Goal: Transaction & Acquisition: Purchase product/service

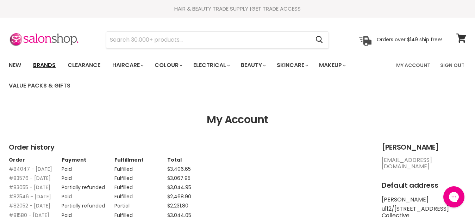
click at [38, 64] on link "Brands" at bounding box center [44, 65] width 33 height 15
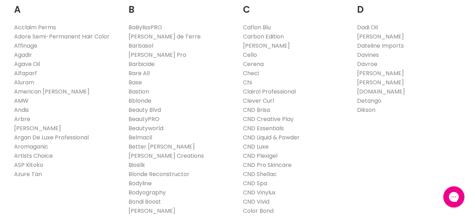
scroll to position [161, 0]
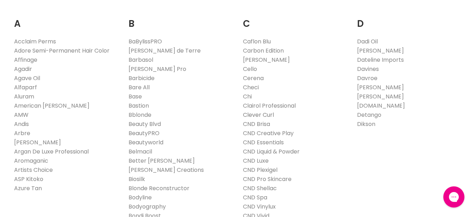
click at [252, 114] on link "Clever Curl" at bounding box center [258, 115] width 31 height 8
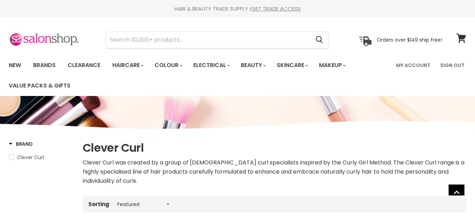
select select "manual"
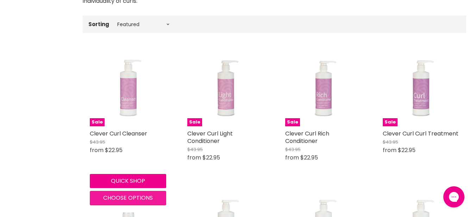
click at [109, 199] on span "Choose options" at bounding box center [128, 197] width 50 height 8
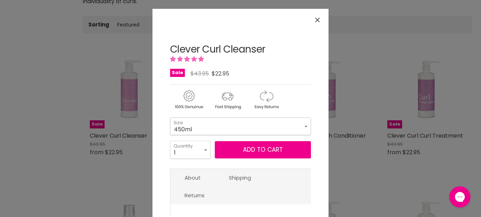
click at [170, 117] on select "450ml 1L 130ml" at bounding box center [240, 126] width 141 height 18
click option "1L" at bounding box center [0, 0] width 0 height 0
select select "1L"
click at [170, 141] on select "1 2 3 4 5 6 7 8 9 10+" at bounding box center [190, 150] width 41 height 18
select select "8"
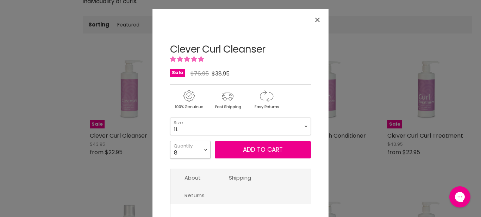
click option "8" at bounding box center [0, 0] width 0 height 0
type input "8"
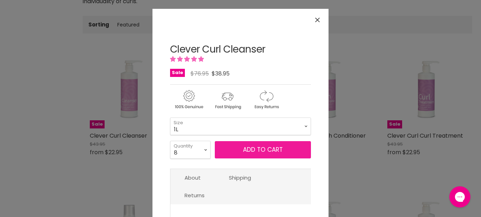
click at [219, 150] on button "Add to cart" at bounding box center [263, 150] width 96 height 18
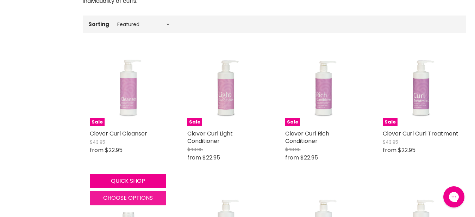
click at [115, 192] on button "Choose options" at bounding box center [128, 198] width 76 height 14
select select "1L"
select select "8"
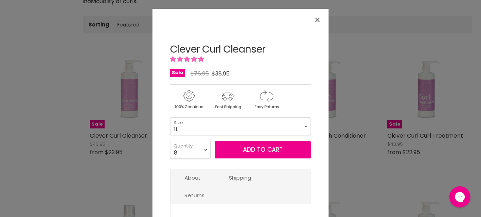
click at [170, 117] on select "450ml 1L 130ml" at bounding box center [240, 126] width 141 height 18
select select "450ml"
click option "450ml" at bounding box center [0, 0] width 0 height 0
click at [170, 141] on select "1 2 3 4 5 6 7 8 9 10+" at bounding box center [190, 150] width 41 height 18
select select "3"
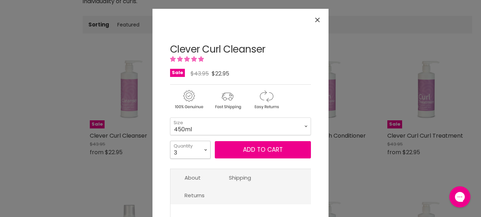
click option "3" at bounding box center [0, 0] width 0 height 0
type input "3"
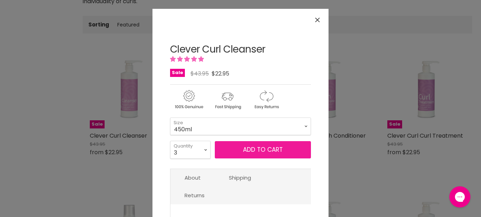
click at [217, 153] on button "Add to cart" at bounding box center [263, 150] width 96 height 18
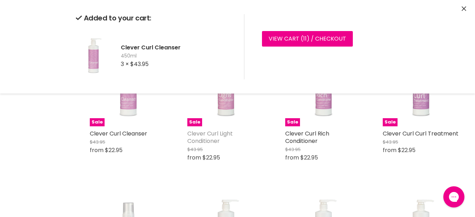
click at [198, 138] on link "Clever Curl Light Conditioner" at bounding box center [209, 137] width 45 height 16
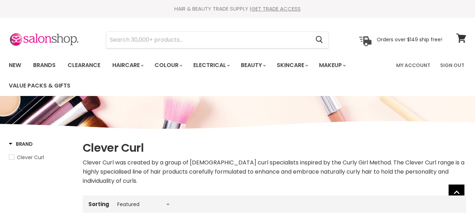
select select "manual"
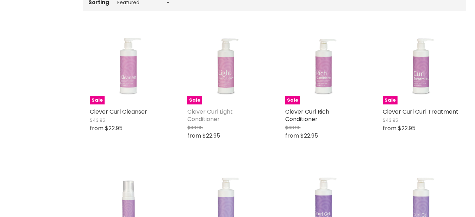
scroll to position [202, 0]
click at [227, 114] on link "Clever Curl Light Conditioner" at bounding box center [209, 115] width 45 height 16
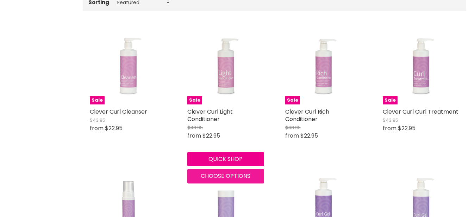
click at [217, 181] on button "Choose options" at bounding box center [225, 176] width 76 height 14
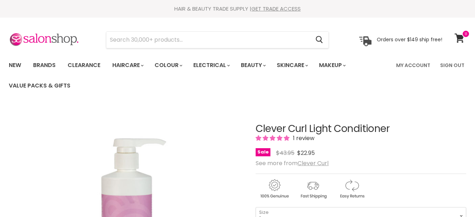
select select "1L"
select select "2"
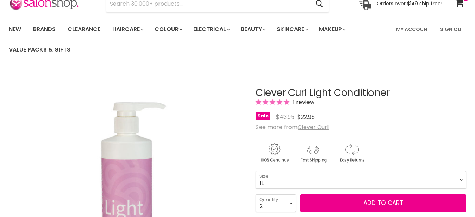
click at [214, 153] on img "Clever Curl Light Conditioner image. Click or Scroll to Zoom." at bounding box center [126, 187] width 177 height 236
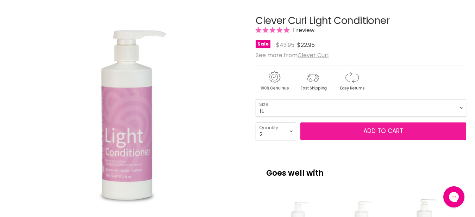
scroll to position [0, 0]
click at [335, 136] on button "Add to cart" at bounding box center [384, 131] width 166 height 18
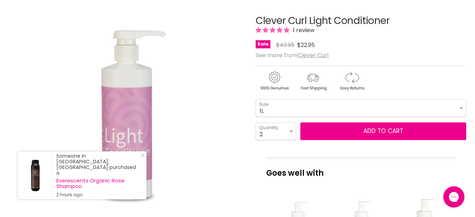
click at [186, 160] on img "Clever Curl Light Conditioner image. Click or Scroll to Zoom." at bounding box center [126, 116] width 177 height 236
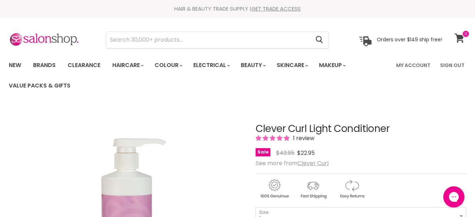
click at [461, 37] on icon at bounding box center [460, 37] width 10 height 9
select select "1L"
select select "2"
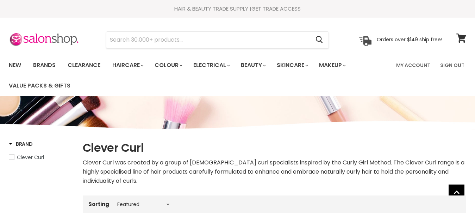
select select "manual"
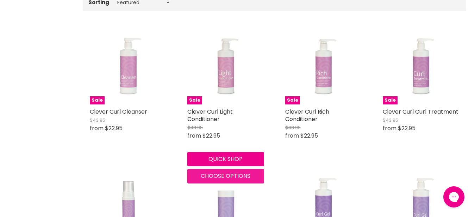
click at [215, 178] on span "Choose options" at bounding box center [226, 176] width 50 height 8
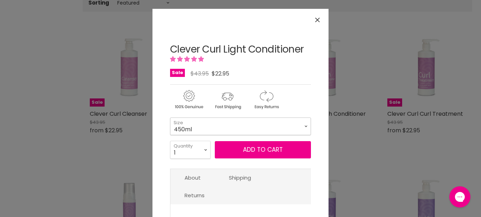
click at [170, 117] on select "450ml 1L 130ml" at bounding box center [240, 126] width 141 height 18
click option "1L" at bounding box center [0, 0] width 0 height 0
select select "1L"
click at [170, 141] on select "1 2 3 4 5 6 7 8 9 10+" at bounding box center [190, 150] width 41 height 18
select select "3"
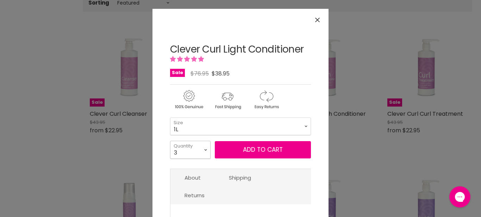
click option "3" at bounding box center [0, 0] width 0 height 0
type input "3"
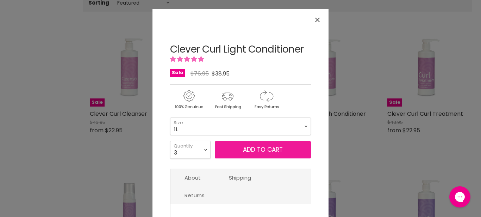
click at [242, 143] on button "Add to cart" at bounding box center [263, 150] width 96 height 18
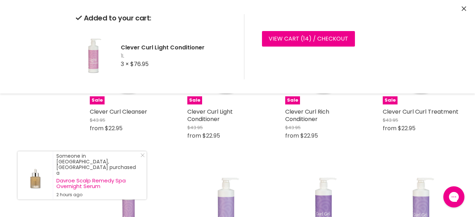
click at [461, 9] on div "Added to your cart: Clever Curl Light Conditioner 1L 3 × $76.95 View cart ( 14 …" at bounding box center [237, 46] width 475 height 93
click at [462, 9] on div "Added to your cart: Clever Curl Light Conditioner 1L 3 × $76.95 View cart ( 14 …" at bounding box center [237, 46] width 475 height 93
click at [465, 9] on icon "Close" at bounding box center [464, 8] width 5 height 5
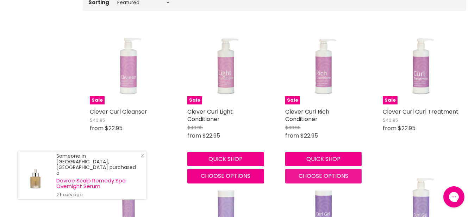
click at [307, 178] on span "Choose options" at bounding box center [324, 176] width 50 height 8
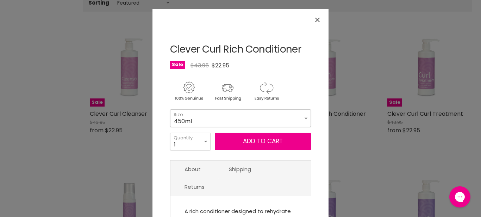
click at [170, 109] on select "450ml 1L 130ml" at bounding box center [240, 118] width 141 height 18
click option "1L" at bounding box center [0, 0] width 0 height 0
select select "1L"
click at [170, 132] on select "1 2 3 4 5 6 7 8 9 10+" at bounding box center [190, 141] width 41 height 18
select select "5"
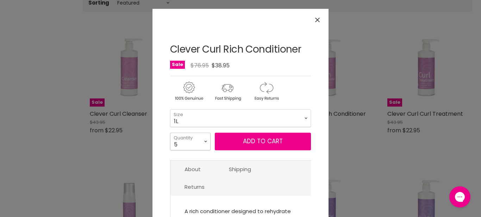
click option "5" at bounding box center [0, 0] width 0 height 0
type input "5"
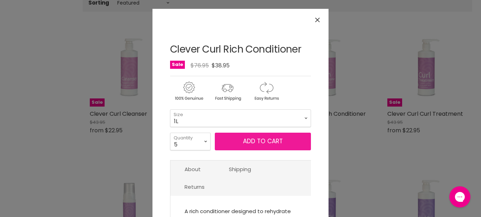
click at [220, 141] on button "Add to cart" at bounding box center [263, 141] width 96 height 18
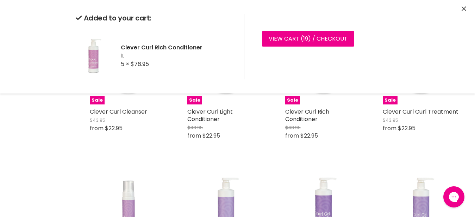
click at [464, 11] on button "Close" at bounding box center [464, 8] width 5 height 7
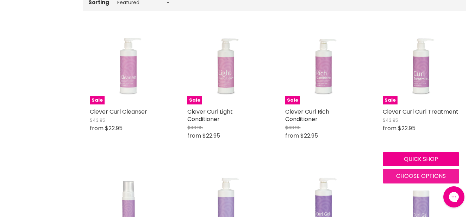
click at [413, 178] on span "Choose options" at bounding box center [421, 176] width 50 height 8
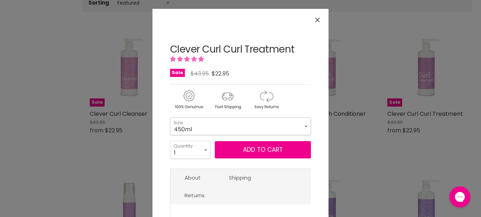
click at [170, 117] on select "450ml 1L 130ml" at bounding box center [240, 126] width 141 height 18
click option "1L" at bounding box center [0, 0] width 0 height 0
select select "1L"
click at [170, 141] on select "1 2 3 4 5 6 7 8 9 10+" at bounding box center [190, 150] width 41 height 18
select select "6"
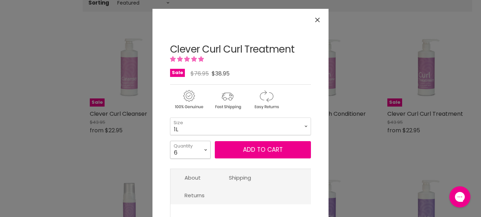
click option "6" at bounding box center [0, 0] width 0 height 0
type input "6"
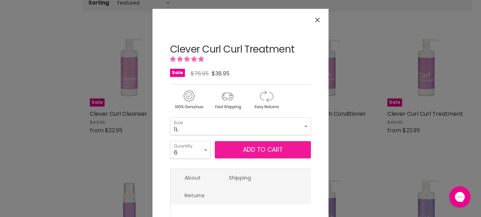
click at [230, 150] on button "Add to cart" at bounding box center [263, 150] width 96 height 18
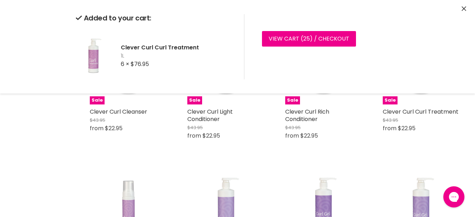
click at [465, 8] on icon "Close" at bounding box center [464, 8] width 5 height 5
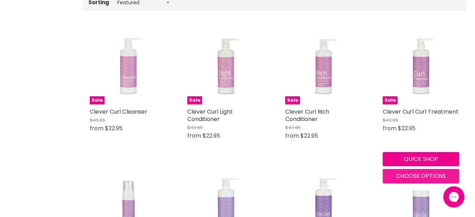
click at [438, 177] on span "Choose options" at bounding box center [421, 176] width 50 height 8
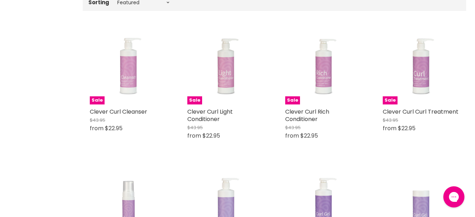
select select "1L"
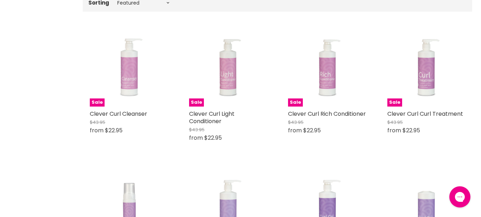
select select "1L"
select select "6"
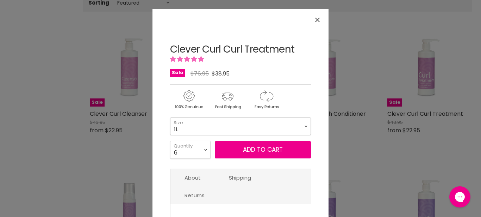
click at [170, 117] on select "450ml 1L 130ml" at bounding box center [240, 126] width 141 height 18
select select "450ml"
click option "450ml" at bounding box center [0, 0] width 0 height 0
click at [170, 141] on select "1 2 3 4 5 6 7 8 9 10+" at bounding box center [190, 150] width 41 height 18
select select "3"
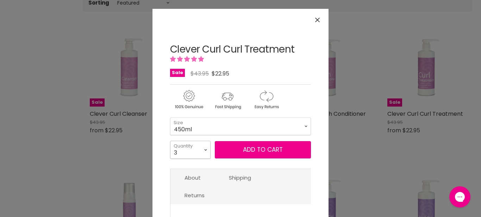
click option "3" at bounding box center [0, 0] width 0 height 0
type input "3"
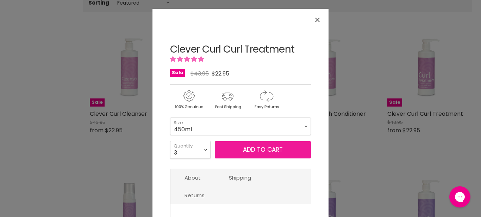
click at [227, 150] on button "Add to cart" at bounding box center [263, 150] width 96 height 18
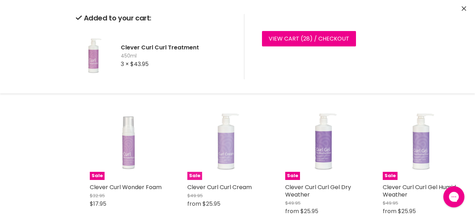
scroll to position [273, 0]
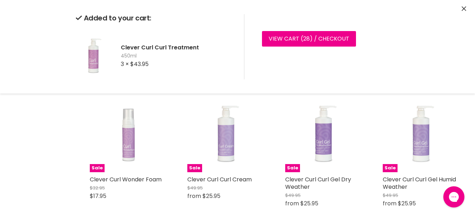
click at [465, 9] on icon "Close" at bounding box center [464, 8] width 5 height 5
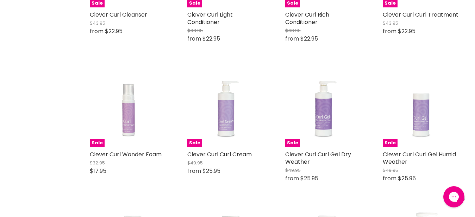
scroll to position [309, 0]
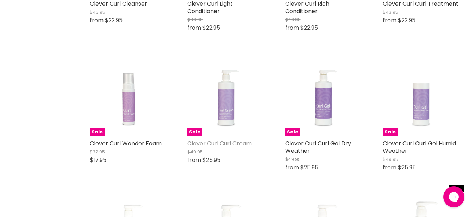
click at [211, 143] on link "Clever Curl Curl Cream" at bounding box center [219, 143] width 64 height 8
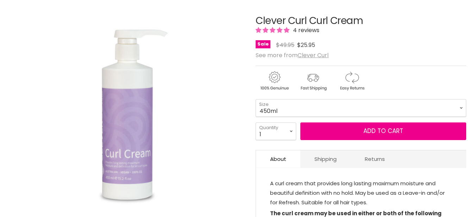
scroll to position [108, 0]
click at [256, 99] on select "450ml 1L 130ml" at bounding box center [361, 108] width 211 height 18
click option "1L" at bounding box center [0, 0] width 0 height 0
select select "1L"
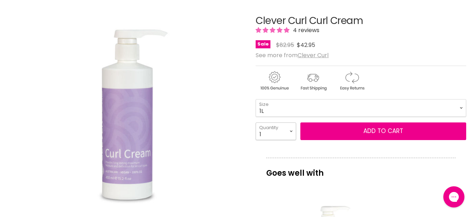
click at [256, 122] on select "1 2 3 4 5 6 7 8 9 10+" at bounding box center [276, 131] width 41 height 18
select select "5"
click option "5" at bounding box center [0, 0] width 0 height 0
type input "5"
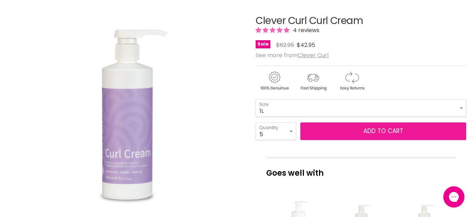
click at [352, 132] on button "Add to cart" at bounding box center [384, 131] width 166 height 18
click at [366, 133] on button "Add to cart" at bounding box center [384, 131] width 166 height 18
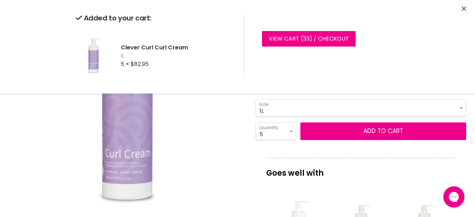
click at [465, 10] on icon "Close" at bounding box center [464, 8] width 5 height 5
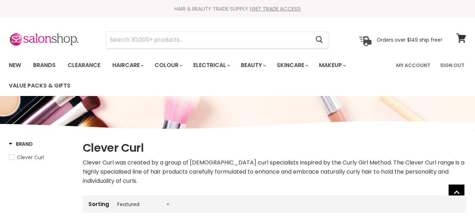
select select "manual"
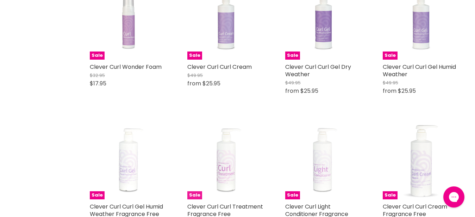
scroll to position [377, 0]
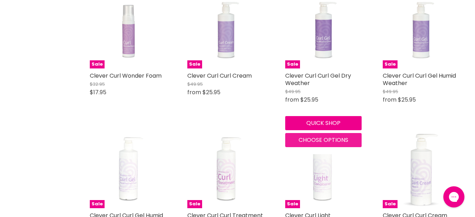
click at [325, 140] on span "Choose options" at bounding box center [324, 140] width 50 height 8
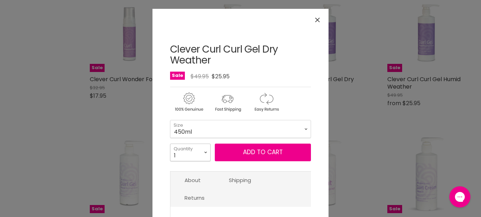
click at [170, 143] on select "1 2 3 4 5 6 7 8 9 10+" at bounding box center [190, 152] width 41 height 18
click at [170, 120] on select "450ml 130ml 1 Litre" at bounding box center [240, 129] width 141 height 18
click option "1 Litre" at bounding box center [0, 0] width 0 height 0
select select "1 Litre"
click at [170, 143] on select "1 2 3 4 5 6 7 8 9 10+" at bounding box center [190, 152] width 41 height 18
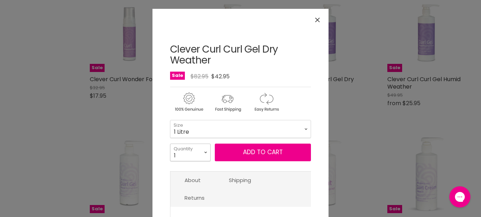
select select "6"
click option "6" at bounding box center [0, 0] width 0 height 0
type input "6"
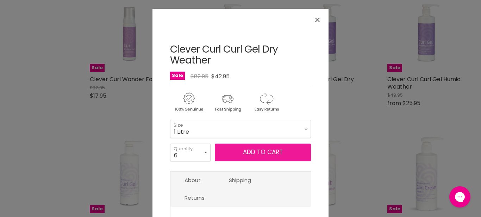
click at [245, 156] on button "Add to cart" at bounding box center [263, 152] width 96 height 18
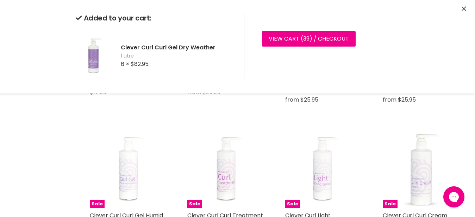
click at [464, 9] on icon "Close" at bounding box center [464, 8] width 5 height 5
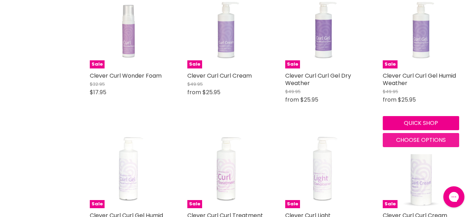
click at [416, 137] on span "Choose options" at bounding box center [421, 140] width 50 height 8
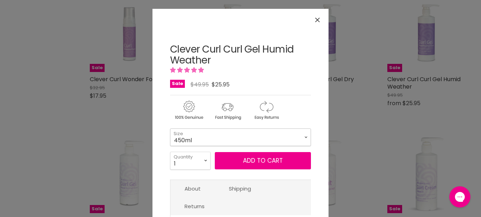
click at [170, 128] on select "450ml 130ml 1 Litre" at bounding box center [240, 137] width 141 height 18
click option "1 Litre" at bounding box center [0, 0] width 0 height 0
select select "1 Litre"
click at [170, 152] on select "1 2 3 4 5 6 7 8 9 10+" at bounding box center [190, 161] width 41 height 18
select select "6"
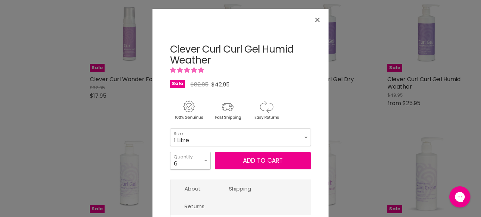
click option "6" at bounding box center [0, 0] width 0 height 0
type input "6"
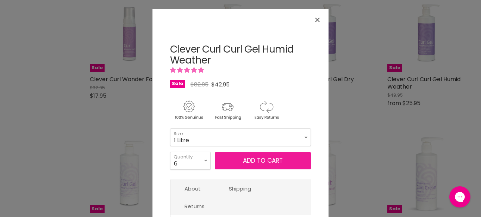
click at [223, 161] on button "Add to cart" at bounding box center [263, 161] width 96 height 18
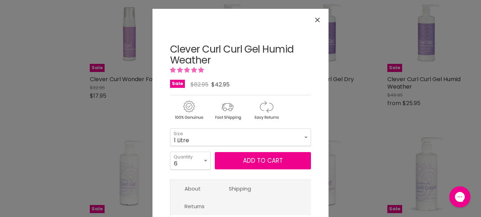
click at [315, 18] on icon "Close" at bounding box center [317, 20] width 5 height 5
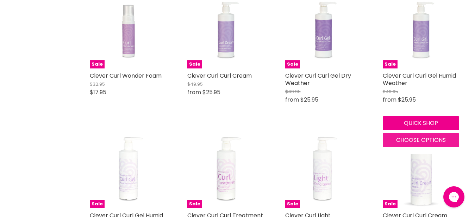
click at [421, 141] on span "Choose options" at bounding box center [421, 140] width 50 height 8
select select "1 Litre"
select select "6"
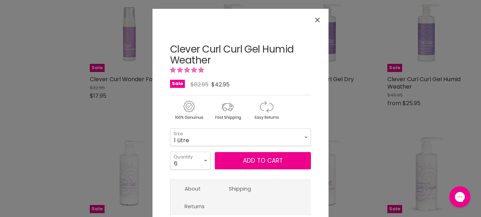
click at [311, 19] on button "Close" at bounding box center [317, 19] width 15 height 15
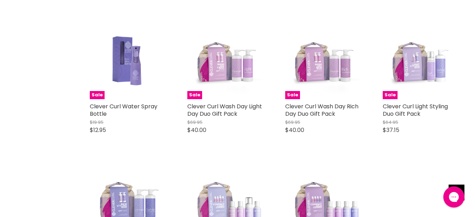
scroll to position [916, 0]
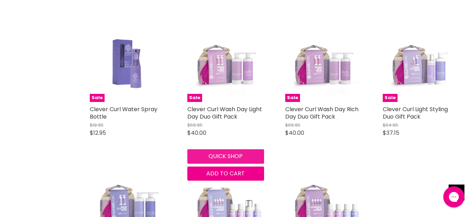
click at [230, 156] on button "Quick shop" at bounding box center [225, 156] width 76 height 14
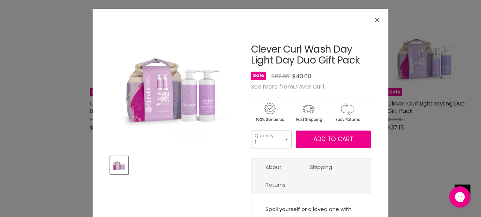
click at [251, 130] on select "1 2 3 4 5 6 7 8 9 10+" at bounding box center [271, 139] width 41 height 18
select select "2"
click option "2" at bounding box center [0, 0] width 0 height 0
type input "2"
click at [339, 142] on span "Add to cart" at bounding box center [334, 139] width 40 height 8
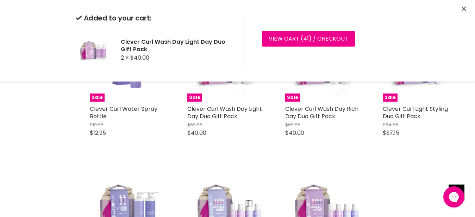
click at [464, 8] on icon "Close" at bounding box center [464, 8] width 5 height 5
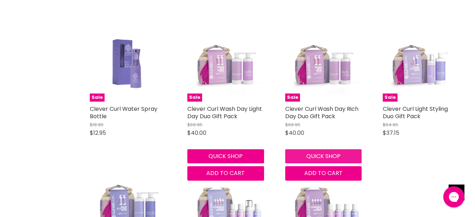
click at [327, 158] on button "Quick shop" at bounding box center [323, 156] width 76 height 14
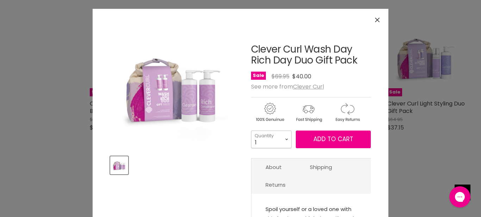
click at [251, 130] on select "1 2 3 4 5 6 7 8 9 10+" at bounding box center [271, 139] width 41 height 18
select select "2"
click option "2" at bounding box center [0, 0] width 0 height 0
type input "2"
click at [304, 137] on button "Add to cart" at bounding box center [333, 139] width 75 height 18
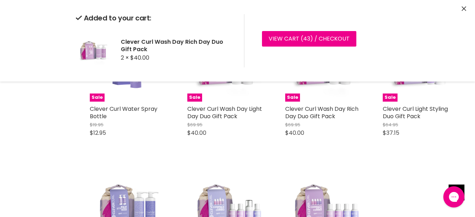
click at [463, 8] on icon "Close" at bounding box center [464, 8] width 5 height 5
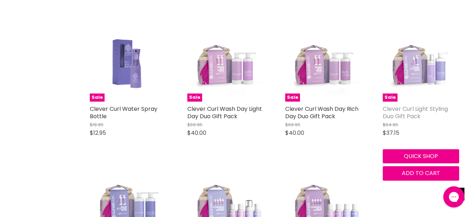
click at [419, 110] on link "Clever Curl Light Styling Duo Gift Pack" at bounding box center [415, 113] width 65 height 16
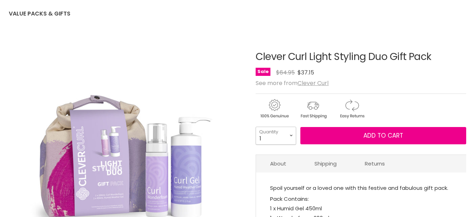
scroll to position [72, 0]
click at [256, 126] on select "1 2 3 4 5 6 7 8 9 10+" at bounding box center [276, 135] width 41 height 18
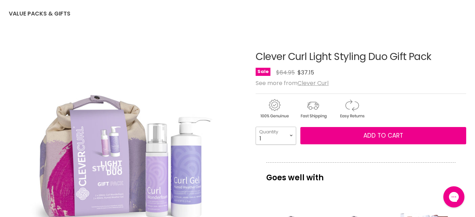
select select "3"
click option "3" at bounding box center [0, 0] width 0 height 0
type input "3"
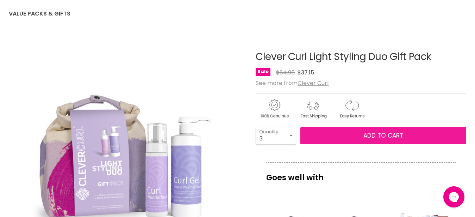
click at [325, 137] on button "Add to cart" at bounding box center [384, 136] width 166 height 18
click at [331, 137] on button "Add to cart" at bounding box center [384, 136] width 166 height 18
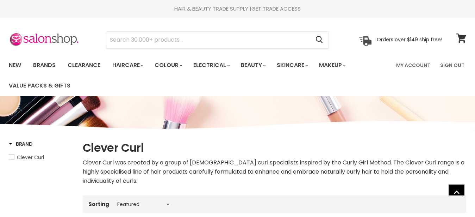
select select "manual"
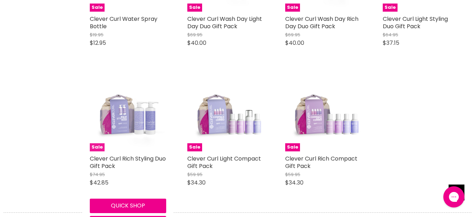
click at [137, 121] on img "Main content" at bounding box center [128, 113] width 76 height 76
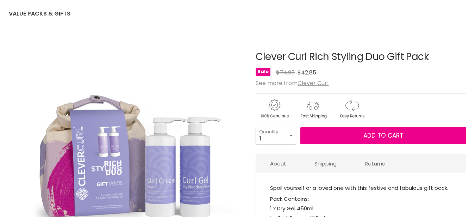
scroll to position [72, 0]
click at [256, 126] on select "1 2 3 4 5 6 7 8 9 10+" at bounding box center [276, 135] width 41 height 18
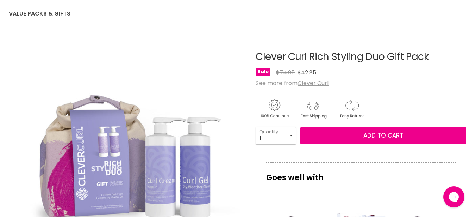
scroll to position [0, 0]
select select "3"
click option "3" at bounding box center [0, 0] width 0 height 0
type input "3"
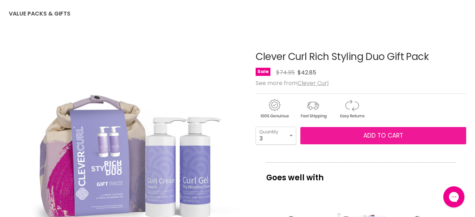
click at [325, 132] on button "Add to cart" at bounding box center [384, 136] width 166 height 18
click at [367, 136] on span "Add to cart" at bounding box center [384, 135] width 40 height 8
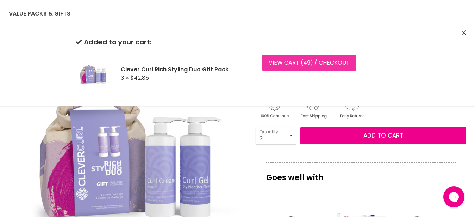
click at [316, 66] on link "View cart ( 49 ) / Checkout" at bounding box center [309, 63] width 94 height 16
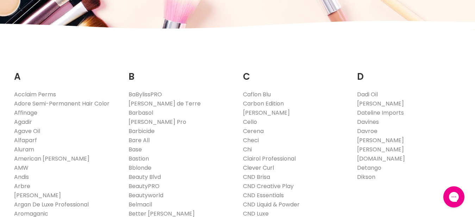
click at [251, 166] on link "Clever Curl" at bounding box center [258, 167] width 31 height 8
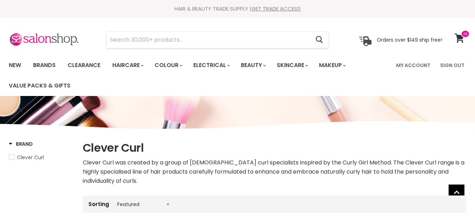
select select "manual"
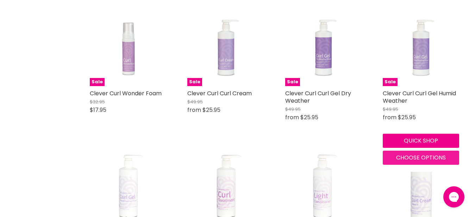
click at [404, 156] on span "Choose options" at bounding box center [421, 157] width 50 height 8
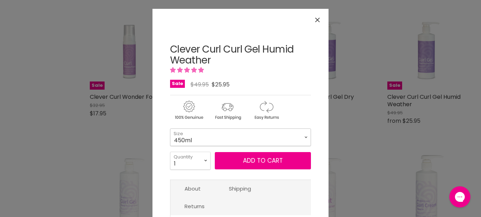
click at [170, 128] on select "450ml 130ml 1 Litre" at bounding box center [240, 137] width 141 height 18
click option "1 Litre" at bounding box center [0, 0] width 0 height 0
select select "1 Litre"
click at [170, 152] on select "1 2 3 4 5 6 7 8 9 10+" at bounding box center [190, 161] width 41 height 18
select select "6"
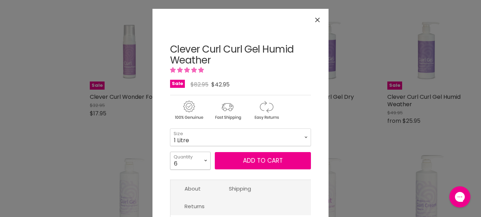
click option "6" at bounding box center [0, 0] width 0 height 0
type input "6"
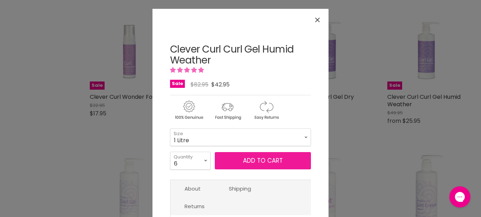
click at [249, 160] on button "Add to cart" at bounding box center [263, 161] width 96 height 18
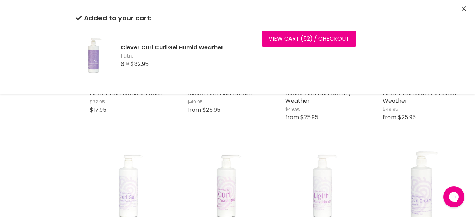
click at [464, 11] on icon "Close" at bounding box center [464, 8] width 5 height 5
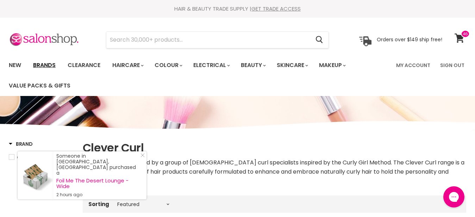
click at [44, 64] on link "Brands" at bounding box center [44, 65] width 33 height 15
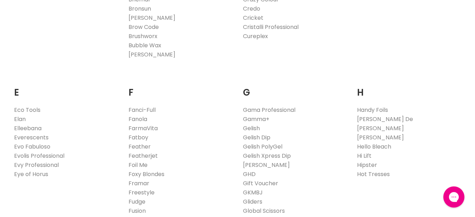
scroll to position [431, 0]
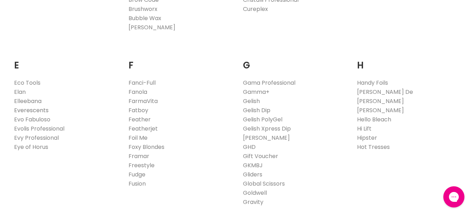
click at [34, 109] on link "Everescents" at bounding box center [31, 110] width 35 height 8
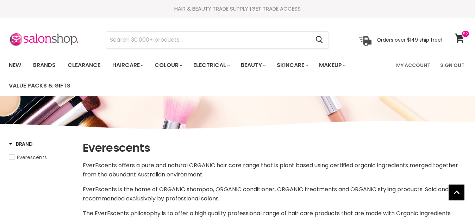
select select "manual"
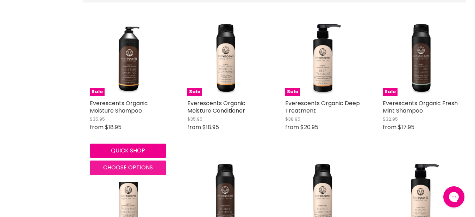
click at [112, 172] on button "Choose options" at bounding box center [128, 167] width 76 height 14
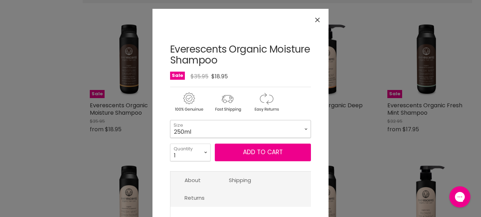
click at [170, 120] on select "250ml 1L" at bounding box center [240, 129] width 141 height 18
click option "1L" at bounding box center [0, 0] width 0 height 0
select select "1L"
drag, startPoint x: 183, startPoint y: 154, endPoint x: 184, endPoint y: 146, distance: 8.5
click at [170, 143] on select "1 2 3 4 5 6 7 8 9 10+" at bounding box center [190, 152] width 41 height 18
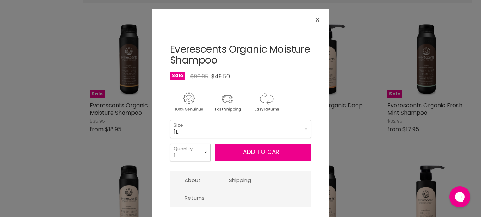
select select "5"
click option "5" at bounding box center [0, 0] width 0 height 0
type input "5"
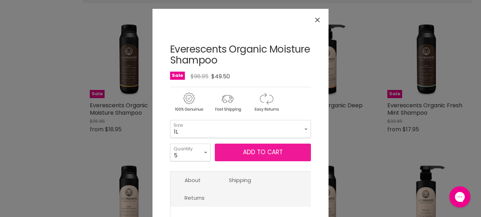
click at [228, 154] on button "Add to cart" at bounding box center [263, 152] width 96 height 18
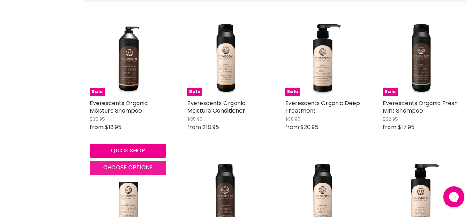
click at [135, 165] on span "Choose options" at bounding box center [128, 167] width 50 height 8
select select "1L"
select select "5"
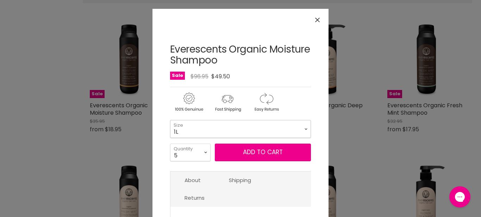
click at [170, 120] on select "250ml 1L" at bounding box center [240, 129] width 141 height 18
click at [210, 129] on select "250ml 1L" at bounding box center [240, 129] width 141 height 18
click at [319, 19] on button "Close" at bounding box center [317, 19] width 15 height 15
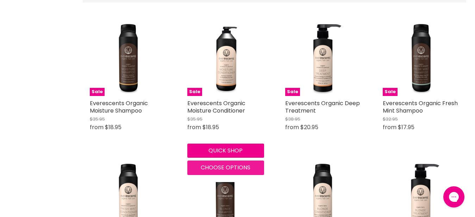
click at [217, 167] on span "Choose options" at bounding box center [226, 167] width 50 height 8
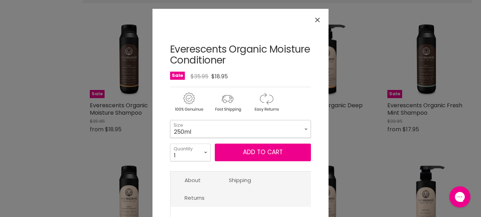
click at [170, 120] on select "250ml 1L" at bounding box center [240, 129] width 141 height 18
click option "1L" at bounding box center [0, 0] width 0 height 0
select select "1L"
click at [170, 143] on select "1 2 3 4 5 6 7 8 9 10+" at bounding box center [190, 152] width 41 height 18
select select "5"
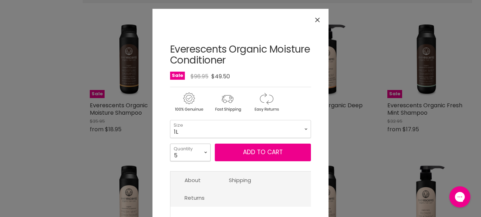
click option "5" at bounding box center [0, 0] width 0 height 0
type input "5"
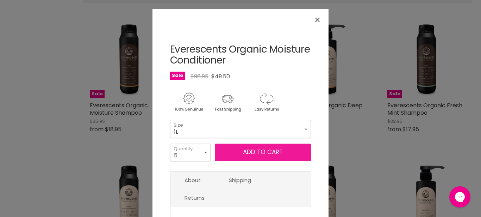
click at [227, 152] on button "Add to cart" at bounding box center [263, 152] width 96 height 18
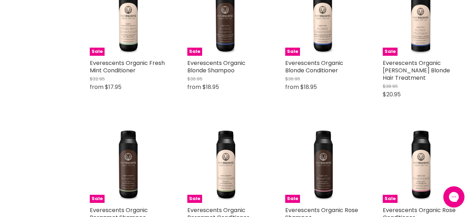
scroll to position [503, 0]
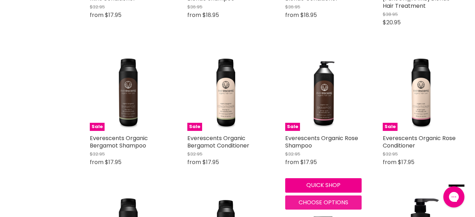
click at [304, 198] on span "Choose options" at bounding box center [324, 202] width 50 height 8
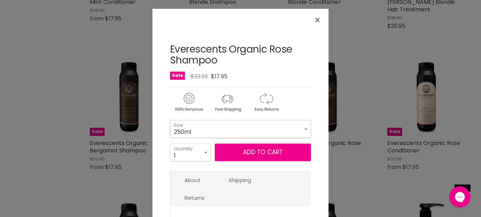
click at [170, 120] on select "250ml 1L" at bounding box center [240, 129] width 141 height 18
click option "1L" at bounding box center [0, 0] width 0 height 0
select select "1L"
click at [170, 143] on select "1 2 3 4 5 6 7 8 9 10+" at bounding box center [190, 152] width 41 height 18
select select "4"
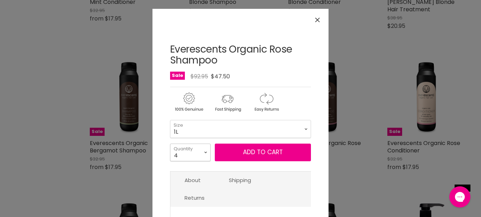
click option "4" at bounding box center [0, 0] width 0 height 0
type input "4"
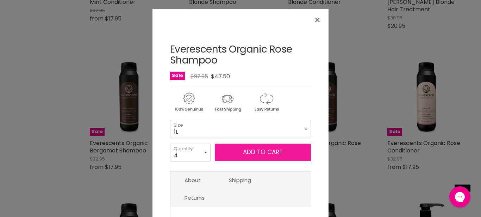
click at [239, 155] on button "Add to cart" at bounding box center [263, 152] width 96 height 18
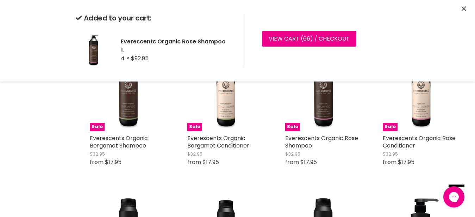
click at [462, 8] on icon "Close" at bounding box center [464, 8] width 5 height 5
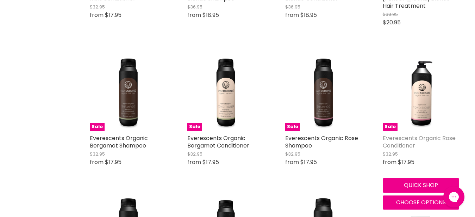
click at [416, 134] on link "Everescents Organic Rose Conditioner" at bounding box center [419, 142] width 73 height 16
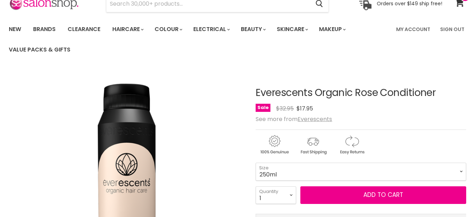
scroll to position [36, 0]
click at [256, 186] on select "1 2 3 4 5 6 7 8 9 10+" at bounding box center [276, 195] width 41 height 18
select select "4"
click option "4" at bounding box center [0, 0] width 0 height 0
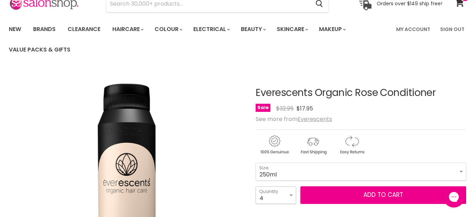
type input "4"
click at [256, 162] on select "250ml 1L" at bounding box center [361, 171] width 211 height 18
click option "1L" at bounding box center [0, 0] width 0 height 0
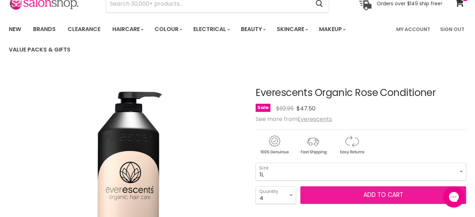
click at [365, 200] on button "Add to cart" at bounding box center [384, 195] width 166 height 18
click at [323, 196] on button "Add to cart" at bounding box center [384, 195] width 166 height 18
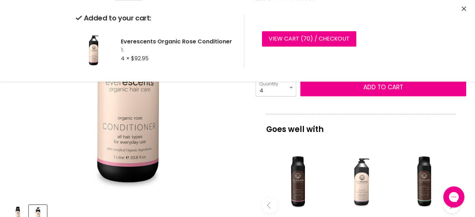
scroll to position [144, 0]
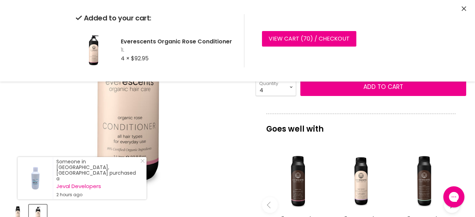
click at [464, 7] on icon "Close" at bounding box center [464, 8] width 5 height 5
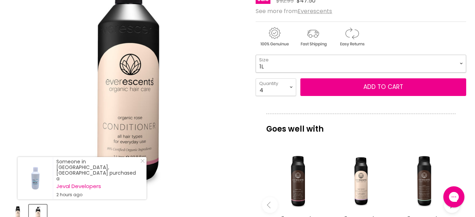
click at [256, 55] on select "250ml 1L" at bounding box center [361, 64] width 211 height 18
select select "250ml"
click option "250ml" at bounding box center [0, 0] width 0 height 0
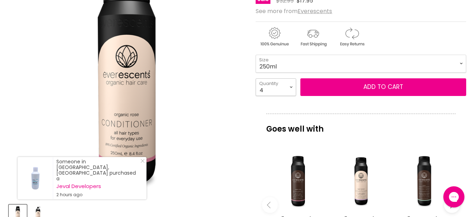
click at [256, 78] on select "1 2 3 4 5 6 7 8 9 10+" at bounding box center [276, 87] width 41 height 18
select select "3"
click option "3" at bounding box center [0, 0] width 0 height 0
type input "3"
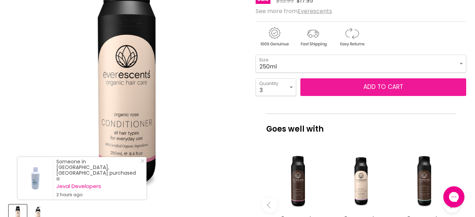
click at [322, 84] on button "Add to cart" at bounding box center [384, 87] width 166 height 18
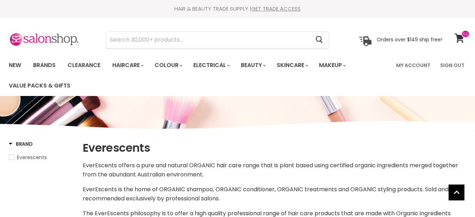
select select "manual"
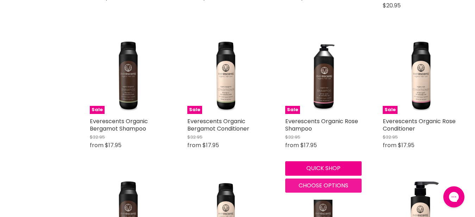
click at [308, 181] on span "Choose options" at bounding box center [324, 185] width 50 height 8
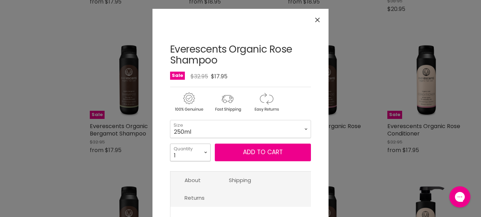
click at [170, 143] on select "1 2 3 4 5 6 7 8 9 10+" at bounding box center [190, 152] width 41 height 18
select select "3"
click option "3" at bounding box center [0, 0] width 0 height 0
type input "3"
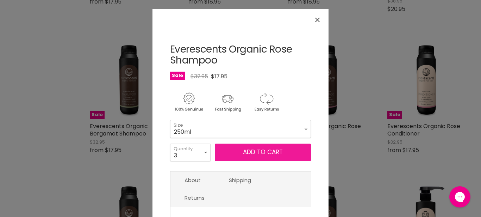
click at [255, 152] on span "Add to cart" at bounding box center [263, 152] width 40 height 8
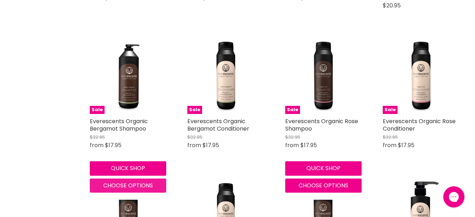
click at [119, 181] on span "Choose options" at bounding box center [128, 185] width 50 height 8
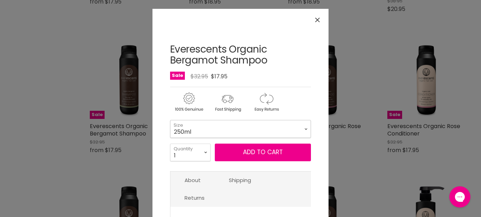
click at [170, 120] on select "250ml 1L" at bounding box center [240, 129] width 141 height 18
drag, startPoint x: 142, startPoint y: 146, endPoint x: 180, endPoint y: 153, distance: 39.4
click at [144, 146] on div "Click or scroll to zoom Tap or pinch to zoom" at bounding box center [240, 108] width 481 height 217
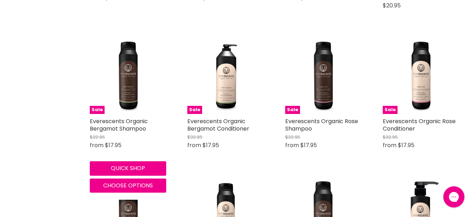
click at [186, 152] on div "Sale Everescents Organic Bergamot Conditioner Everescents Original Price $32.95…" at bounding box center [225, 96] width 91 height 132
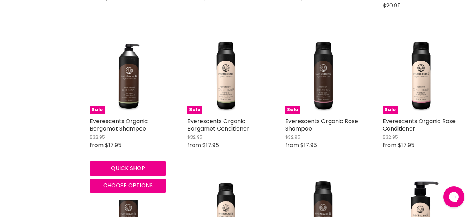
click at [137, 149] on div "Main content" at bounding box center [128, 152] width 76 height 6
click at [125, 178] on button "Choose options" at bounding box center [128, 185] width 76 height 14
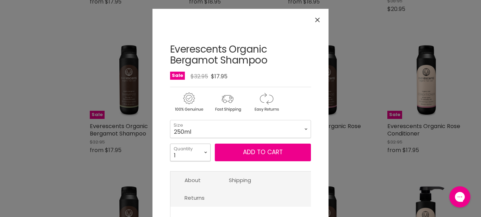
click at [170, 143] on select "1 2 3 4 5 6 7 8 9 10+" at bounding box center [190, 152] width 41 height 18
select select "2"
click option "2" at bounding box center [0, 0] width 0 height 0
type input "2"
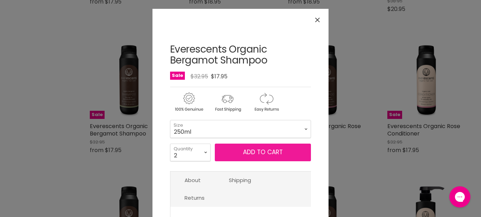
click at [218, 152] on button "Add to cart" at bounding box center [263, 152] width 96 height 18
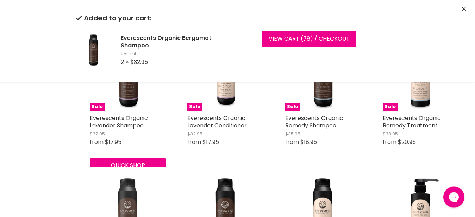
scroll to position [663, 0]
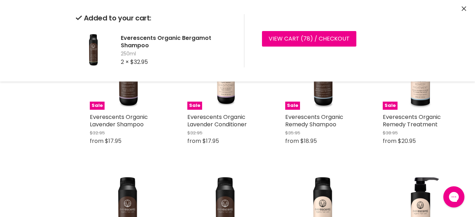
click at [465, 9] on icon "Close" at bounding box center [464, 8] width 5 height 5
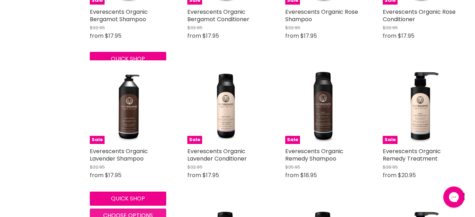
scroll to position [629, 0]
click at [117, 211] on span "Choose options" at bounding box center [128, 215] width 50 height 8
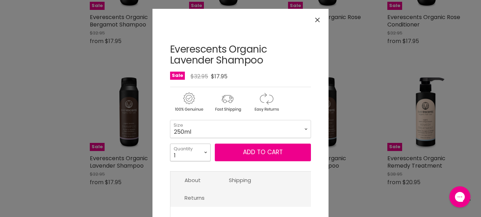
click at [170, 143] on select "1 2 3 4 5 6 7 8 9 10+" at bounding box center [190, 152] width 41 height 18
click at [170, 120] on select "250ml 1L" at bounding box center [240, 129] width 141 height 18
click option "1L" at bounding box center [0, 0] width 0 height 0
select select "1L"
click at [170, 143] on select "1 2 3 4 5 6 7 8 9 10+" at bounding box center [190, 152] width 41 height 18
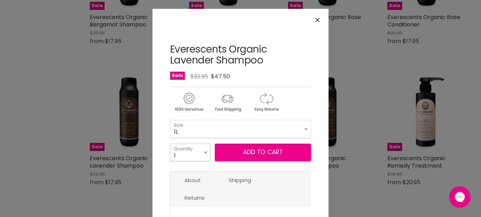
select select "3"
click option "3" at bounding box center [0, 0] width 0 height 0
type input "3"
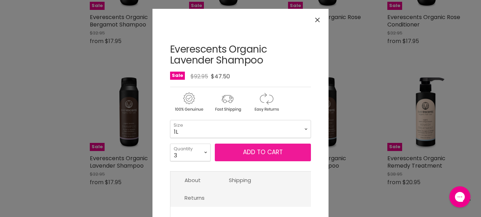
click at [220, 153] on button "Add to cart" at bounding box center [263, 152] width 96 height 18
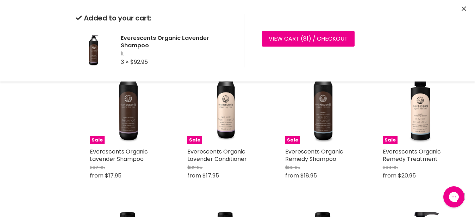
click at [465, 9] on icon "Close" at bounding box center [464, 8] width 5 height 5
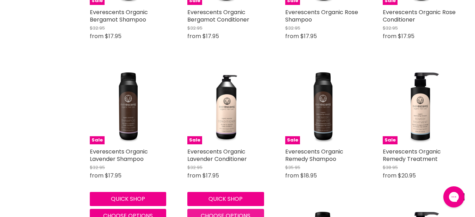
click at [199, 209] on button "Choose options" at bounding box center [225, 216] width 76 height 14
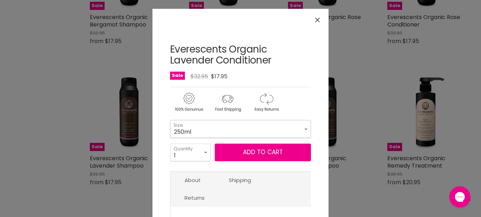
click at [170, 120] on select "250ml 1L" at bounding box center [240, 129] width 141 height 18
click option "1L" at bounding box center [0, 0] width 0 height 0
select select "1L"
click at [170, 143] on select "1 2 3 4 5 6 7 8 9 10+" at bounding box center [190, 152] width 41 height 18
select select "2"
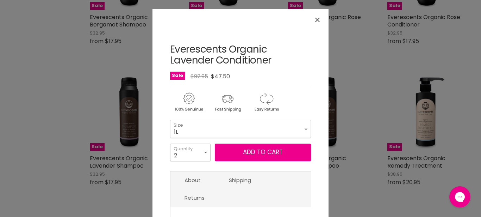
click option "2" at bounding box center [0, 0] width 0 height 0
type input "2"
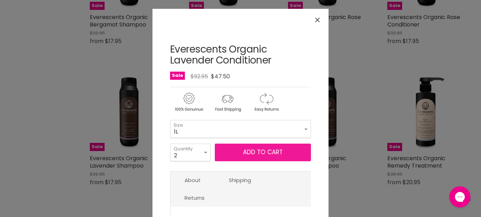
click at [264, 155] on button "Add to cart" at bounding box center [263, 152] width 96 height 18
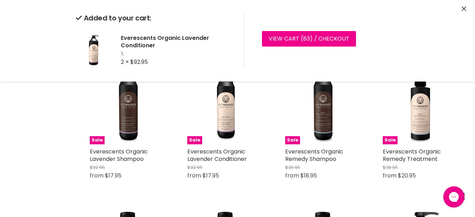
click at [464, 6] on button "Close" at bounding box center [464, 8] width 5 height 7
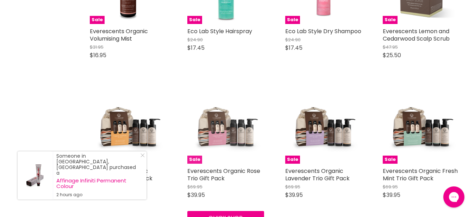
scroll to position [1168, 0]
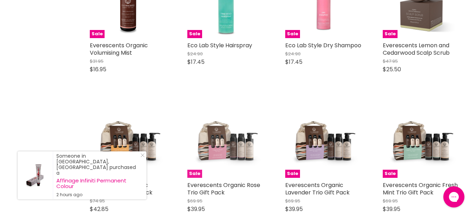
click at [235, 135] on img "Main content" at bounding box center [225, 139] width 76 height 76
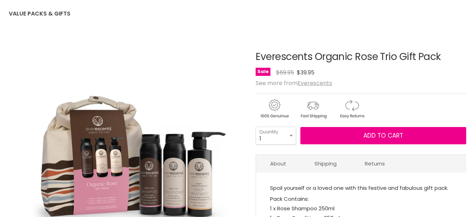
scroll to position [72, 0]
click at [256, 126] on select "1 2 3 4 5 6 7 8 9 10+" at bounding box center [276, 135] width 41 height 18
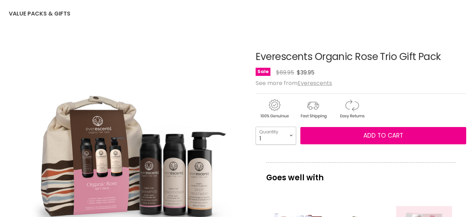
select select "3"
click option "3" at bounding box center [0, 0] width 0 height 0
type input "3"
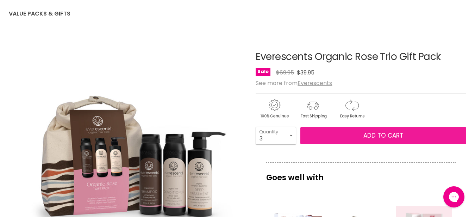
scroll to position [0, 0]
click at [368, 137] on span "Add to cart" at bounding box center [384, 135] width 40 height 8
click at [367, 138] on span "Add to cart" at bounding box center [384, 135] width 40 height 8
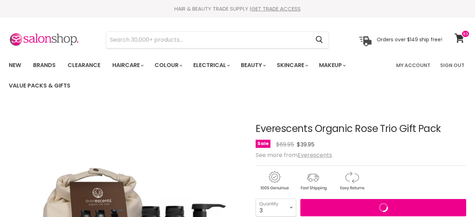
select select "3"
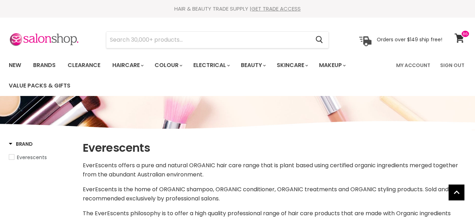
select select "manual"
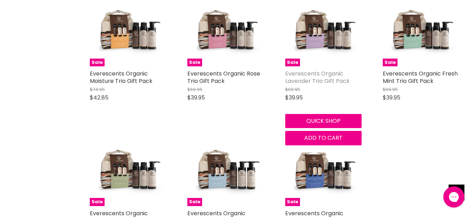
scroll to position [1327, 0]
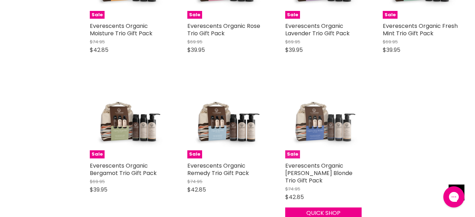
click at [322, 123] on img "Main content" at bounding box center [323, 120] width 76 height 76
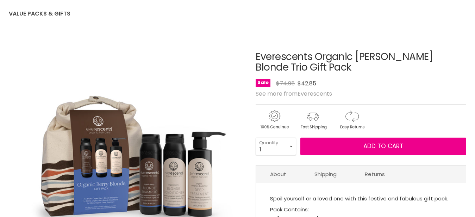
scroll to position [72, 0]
click at [256, 137] on select "1 2 3 4 5 6 7 8 9 10+" at bounding box center [276, 146] width 41 height 18
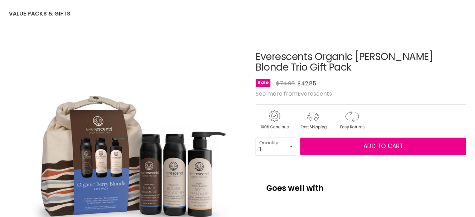
select select "2"
click option "2" at bounding box center [0, 0] width 0 height 0
type input "2"
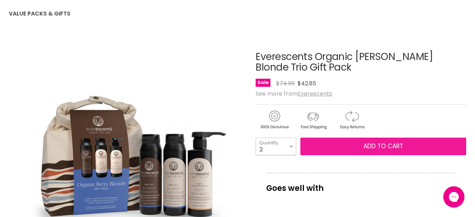
scroll to position [0, 0]
click at [363, 150] on button "Add to cart" at bounding box center [384, 146] width 166 height 18
click at [364, 147] on button "Add to cart" at bounding box center [384, 146] width 166 height 18
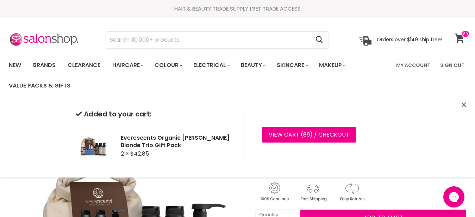
click at [462, 36] on span at bounding box center [466, 34] width 8 height 8
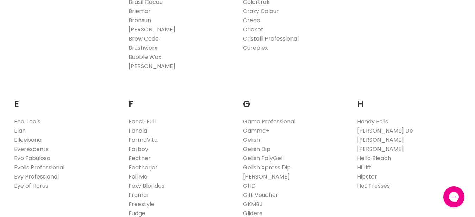
scroll to position [395, 0]
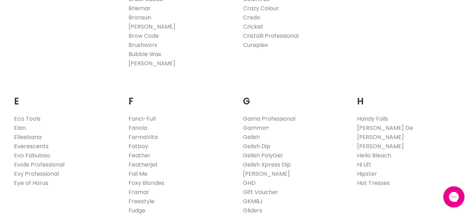
click at [20, 145] on link "Everescents" at bounding box center [31, 146] width 35 height 8
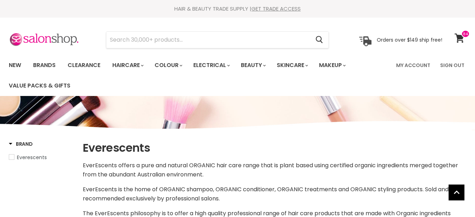
select select "manual"
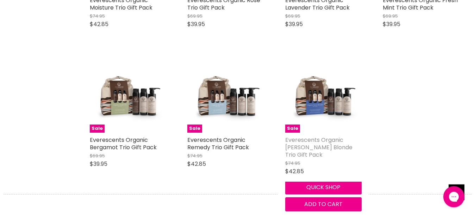
scroll to position [1366, 0]
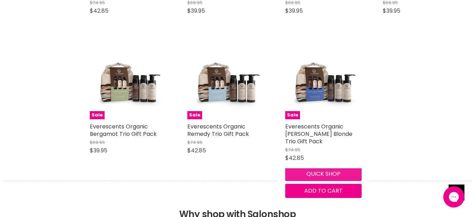
click at [322, 168] on button "Quick shop" at bounding box center [323, 174] width 76 height 14
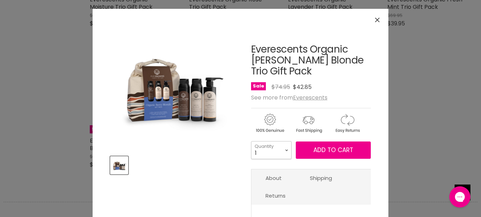
click at [251, 141] on select "1 2 3 4 5 6 7 8 9 10+" at bounding box center [271, 150] width 41 height 18
select select "2"
click option "2" at bounding box center [0, 0] width 0 height 0
type input "2"
click at [326, 152] on span "Add to cart" at bounding box center [334, 150] width 40 height 8
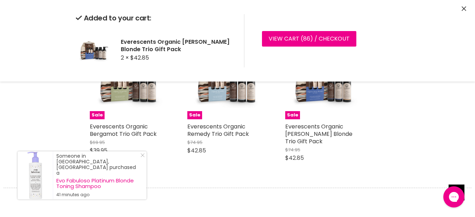
click at [466, 11] on icon "Close" at bounding box center [464, 8] width 5 height 5
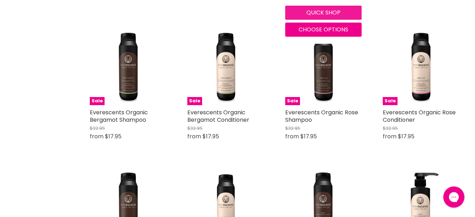
scroll to position [539, 0]
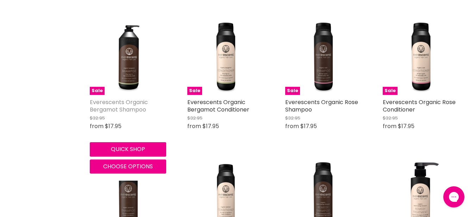
click at [119, 101] on link "Everescents Organic Bergamot Shampoo" at bounding box center [119, 106] width 58 height 16
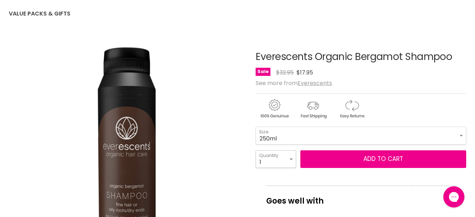
click at [256, 150] on select "1 2 3 4 5 6 7 8 9 10+" at bounding box center [276, 159] width 41 height 18
select select "2"
click option "2" at bounding box center [0, 0] width 0 height 0
type input "2"
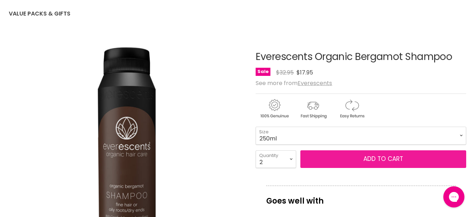
click at [340, 159] on button "Add to cart" at bounding box center [384, 159] width 166 height 18
click at [391, 159] on span "Add to cart" at bounding box center [384, 158] width 40 height 8
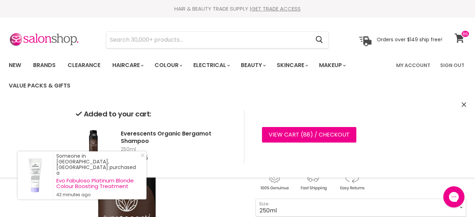
click at [463, 34] on span at bounding box center [465, 34] width 9 height 8
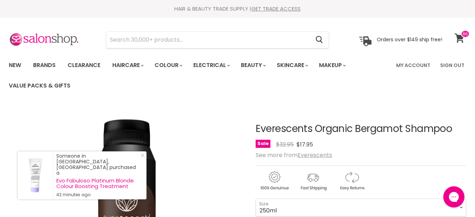
scroll to position [24, 0]
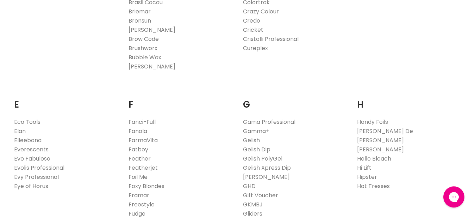
scroll to position [431, 0]
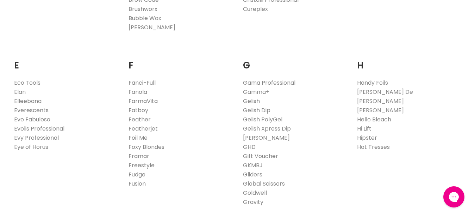
click at [36, 112] on link "Everescents" at bounding box center [31, 110] width 35 height 8
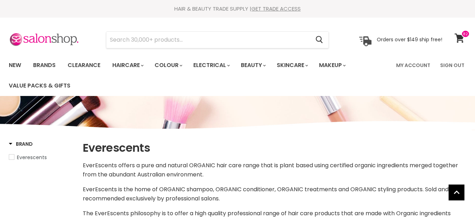
select select "manual"
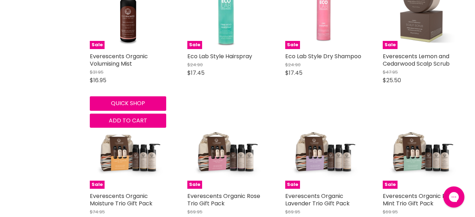
scroll to position [1222, 0]
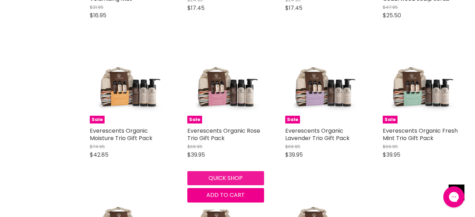
click at [228, 171] on button "Quick shop" at bounding box center [225, 178] width 76 height 14
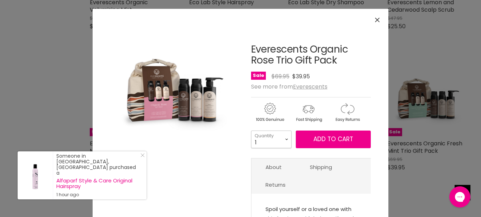
click at [251, 130] on select "1 2 3 4 5 6 7 8 9 10+" at bounding box center [271, 139] width 41 height 18
select select "3"
click option "3" at bounding box center [0, 0] width 0 height 0
type input "3"
click at [319, 142] on span "Add to cart" at bounding box center [334, 139] width 40 height 8
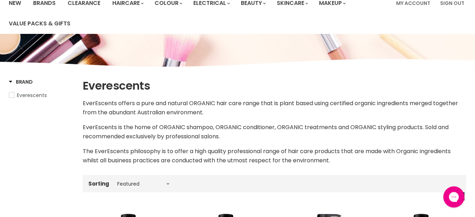
scroll to position [0, 0]
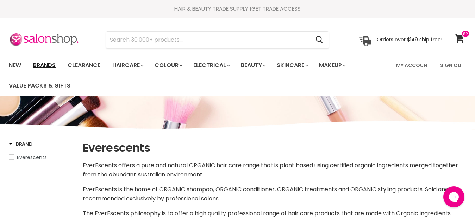
click at [44, 63] on link "Brands" at bounding box center [44, 65] width 33 height 15
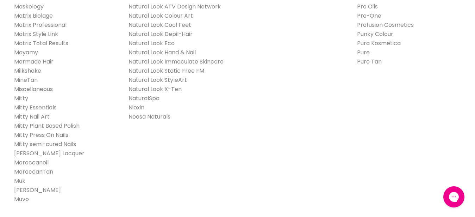
scroll to position [934, 0]
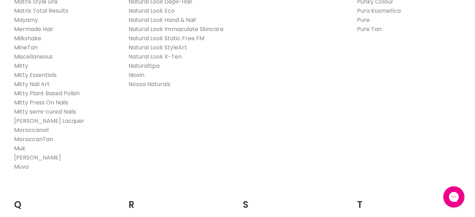
click at [15, 144] on link "Muk" at bounding box center [19, 148] width 11 height 8
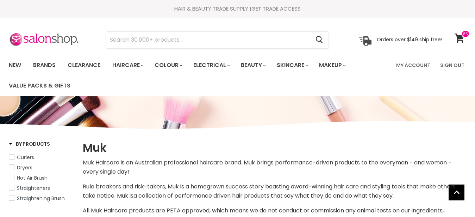
select select "manual"
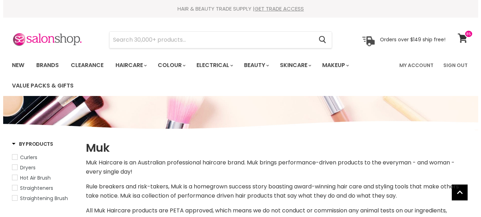
scroll to position [216, 0]
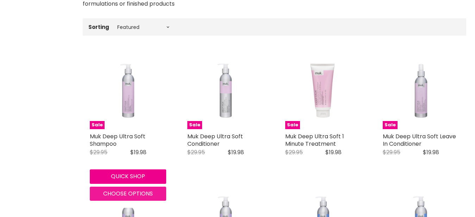
click at [131, 193] on span "Choose options" at bounding box center [128, 193] width 50 height 8
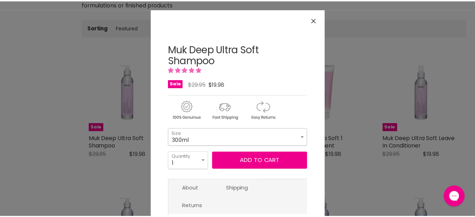
scroll to position [0, 0]
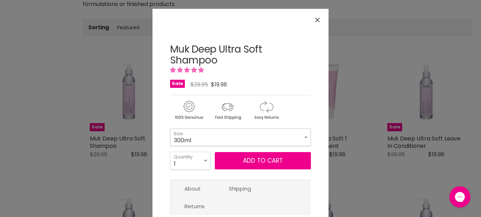
click at [170, 128] on select "300ml" at bounding box center [240, 137] width 141 height 18
click at [193, 141] on select "300ml" at bounding box center [240, 137] width 141 height 18
drag, startPoint x: 314, startPoint y: 18, endPoint x: 320, endPoint y: 112, distance: 94.3
click at [314, 18] on button "Close" at bounding box center [317, 19] width 15 height 15
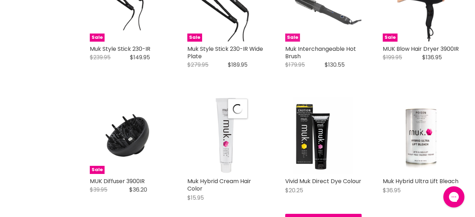
scroll to position [1747, 0]
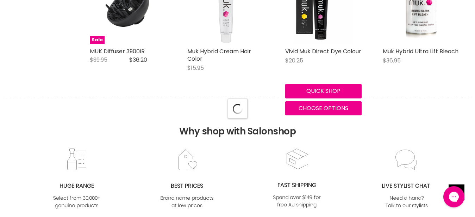
select select "manual"
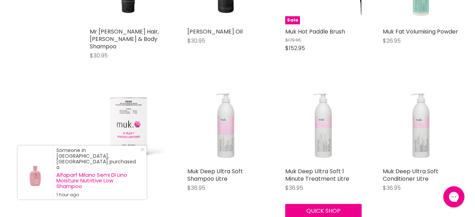
scroll to position [2336, 0]
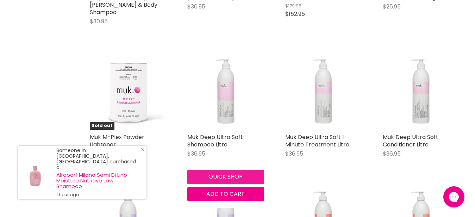
click at [234, 169] on button "Quick shop" at bounding box center [225, 176] width 76 height 14
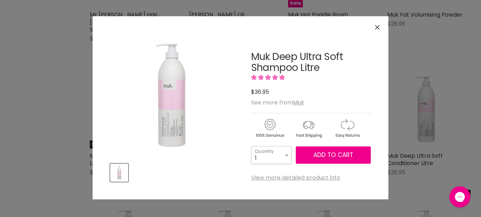
click at [251, 146] on select "1 2 3 4 5 6 7 8 9 10+" at bounding box center [271, 155] width 41 height 18
select select "6"
click option "6" at bounding box center [0, 0] width 0 height 0
type input "6"
click at [325, 152] on span "Add to cart" at bounding box center [334, 154] width 40 height 8
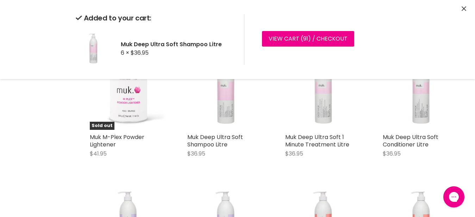
click at [462, 8] on icon "Close" at bounding box center [464, 8] width 5 height 5
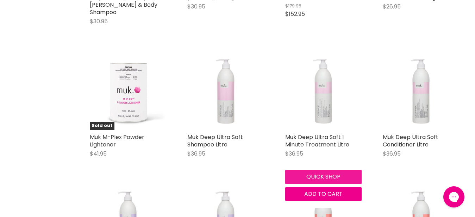
click at [315, 169] on button "Quick shop" at bounding box center [323, 176] width 76 height 14
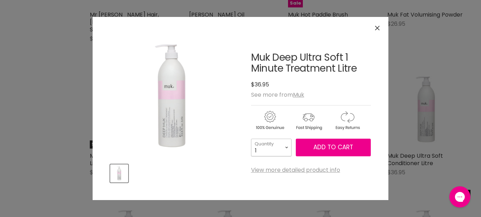
click at [251, 138] on select "1 2 3 4 5 6 7 8 9 10+" at bounding box center [271, 147] width 41 height 18
select select "6"
click option "6" at bounding box center [0, 0] width 0 height 0
type input "6"
click at [310, 149] on button "Add to cart" at bounding box center [333, 147] width 75 height 18
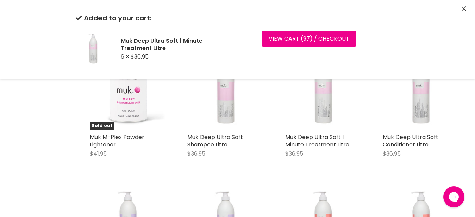
click at [464, 10] on icon "Close" at bounding box center [464, 8] width 5 height 5
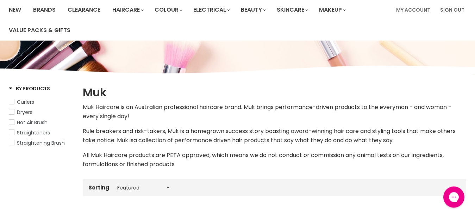
scroll to position [0, 0]
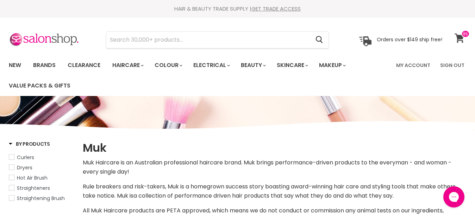
click at [457, 42] on icon at bounding box center [460, 37] width 10 height 9
